Goal: Task Accomplishment & Management: Complete application form

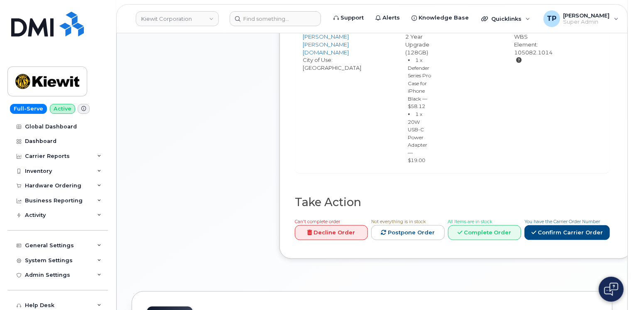
scroll to position [457, 0]
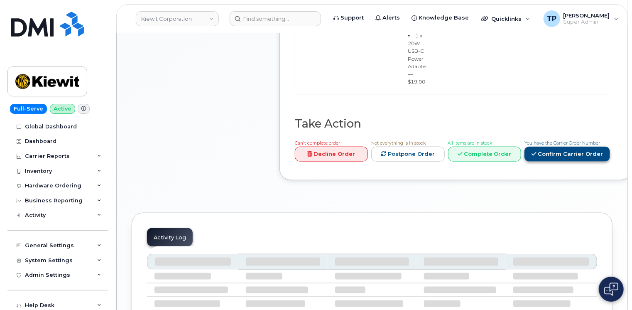
click at [543, 162] on link "Confirm Carrier Order" at bounding box center [568, 154] width 86 height 15
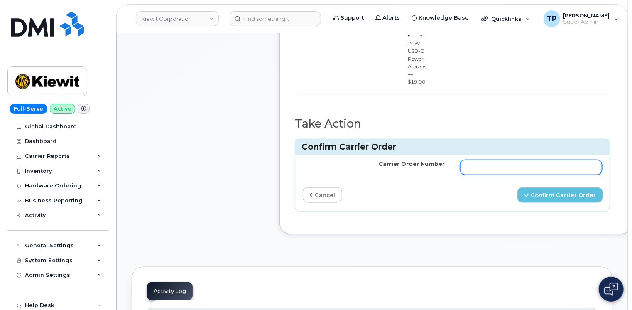
click at [513, 175] on input "Carrier Order Number" at bounding box center [531, 167] width 142 height 15
paste input "MB3000589302179"
type input "MB3000589302179"
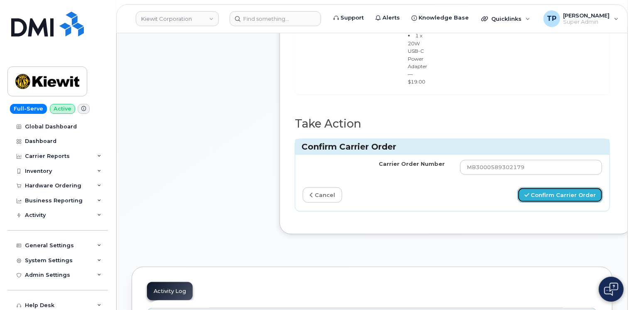
click at [549, 203] on button "Confirm Carrier Order" at bounding box center [561, 194] width 86 height 15
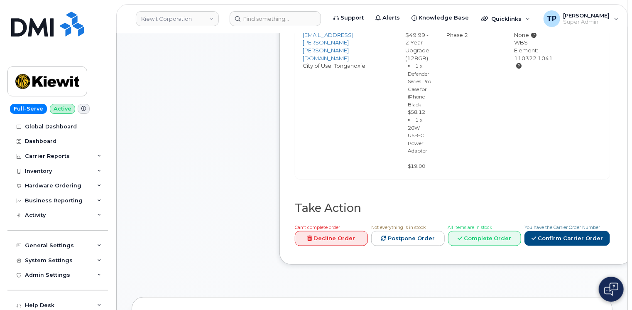
scroll to position [374, 0]
click at [579, 245] on link "Confirm Carrier Order" at bounding box center [568, 237] width 86 height 15
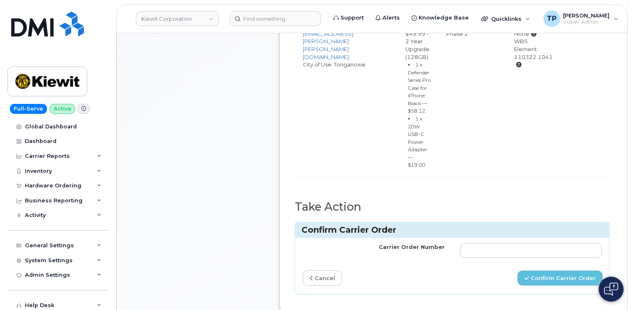
click at [527, 263] on td at bounding box center [531, 250] width 157 height 25
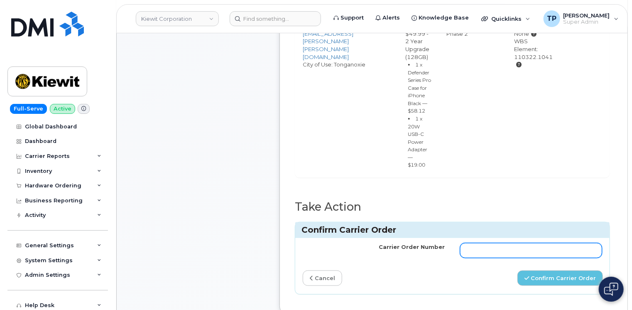
click at [523, 258] on input "Carrier Order Number" at bounding box center [531, 250] width 142 height 15
paste input "MB3000589440488"
type input "MB3000589440488"
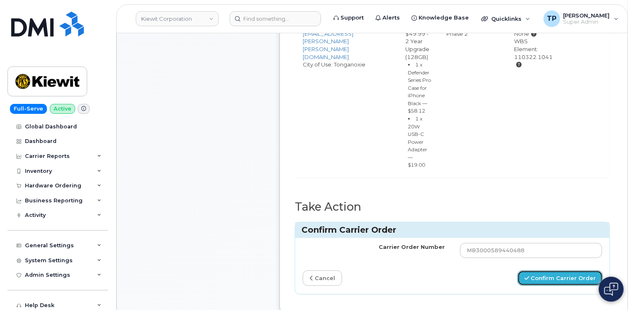
drag, startPoint x: 577, startPoint y: 294, endPoint x: 527, endPoint y: 128, distance: 173.5
click at [576, 286] on button "Confirm Carrier Order" at bounding box center [561, 277] width 86 height 15
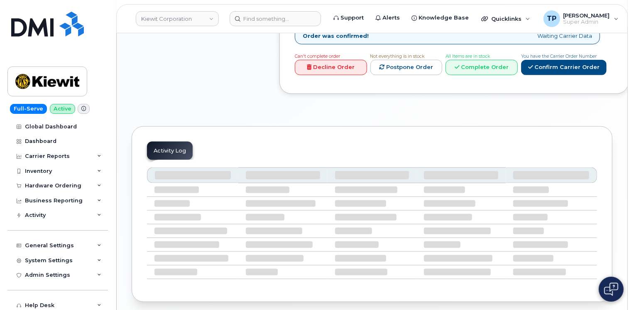
scroll to position [493, 0]
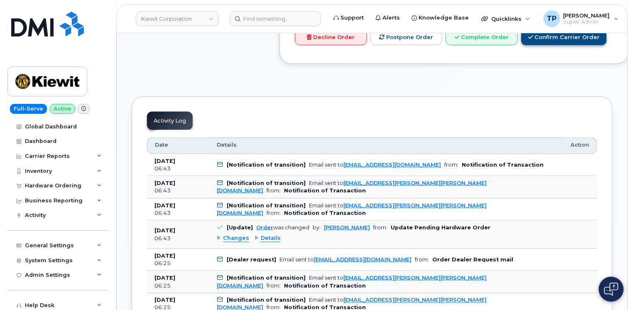
click at [590, 34] on link "Confirm Carrier Order" at bounding box center [564, 37] width 86 height 15
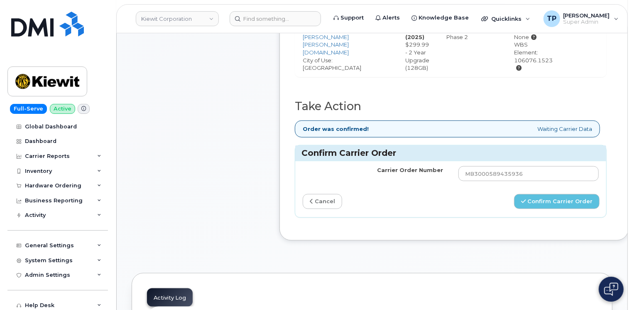
scroll to position [369, 0]
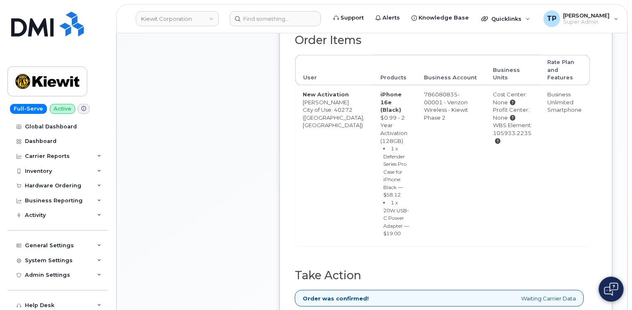
scroll to position [291, 0]
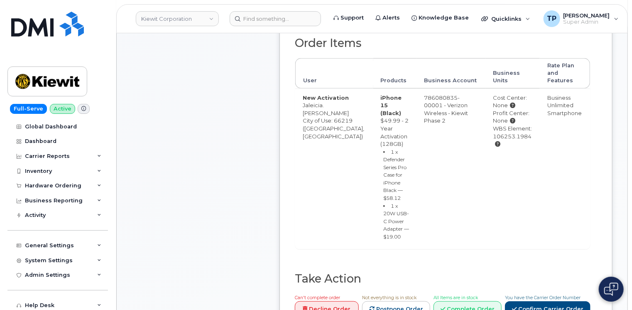
scroll to position [291, 0]
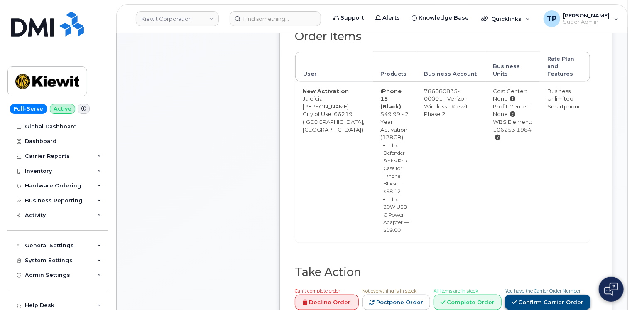
click at [558, 294] on link "Confirm Carrier Order" at bounding box center [548, 301] width 86 height 15
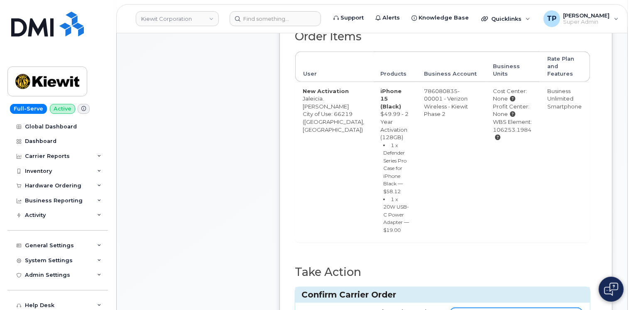
click at [457, 308] on input "Carrier Order Number" at bounding box center [516, 315] width 132 height 15
paste input "MB1000498293407"
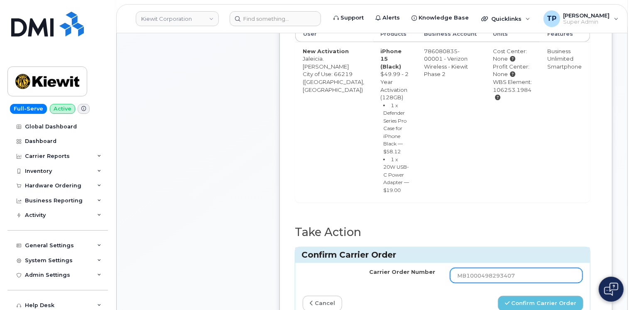
scroll to position [374, 0]
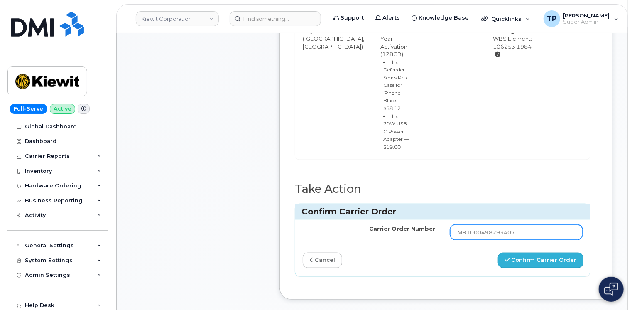
type input "MB1000498293407"
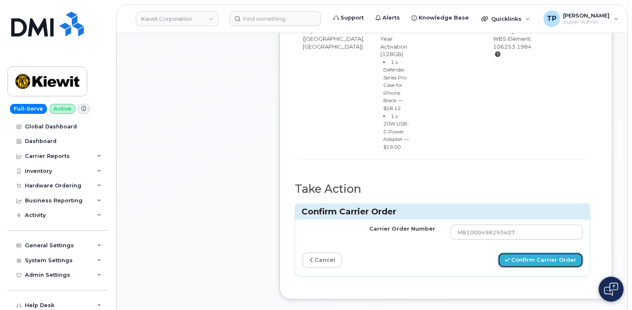
click at [539, 253] on button "Confirm Carrier Order" at bounding box center [541, 260] width 86 height 15
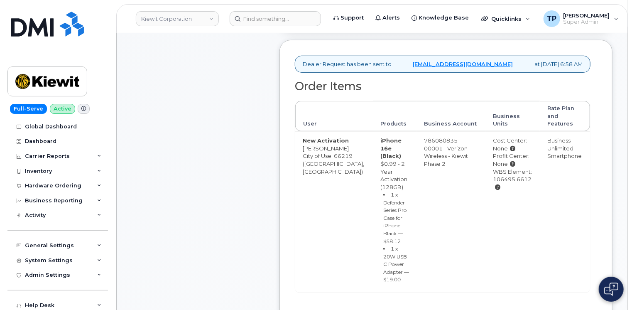
scroll to position [249, 0]
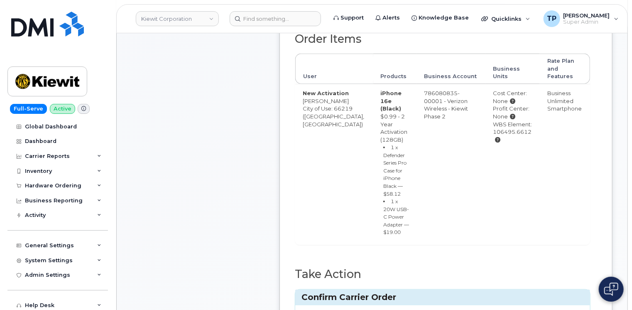
scroll to position [332, 0]
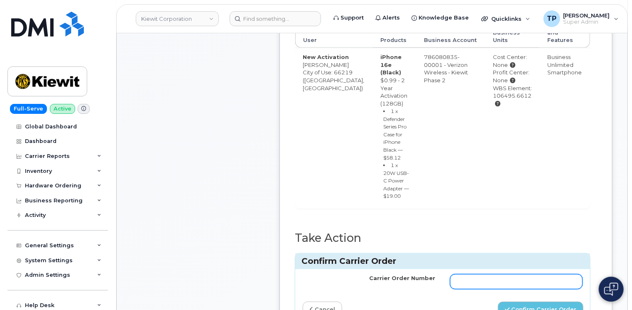
click at [482, 274] on input "Carrier Order Number" at bounding box center [516, 281] width 132 height 15
paste input "MB1000498295740"
type input "MB1000498295740"
click at [552, 302] on button "Confirm Carrier Order" at bounding box center [541, 309] width 86 height 15
